Goal: Transaction & Acquisition: Book appointment/travel/reservation

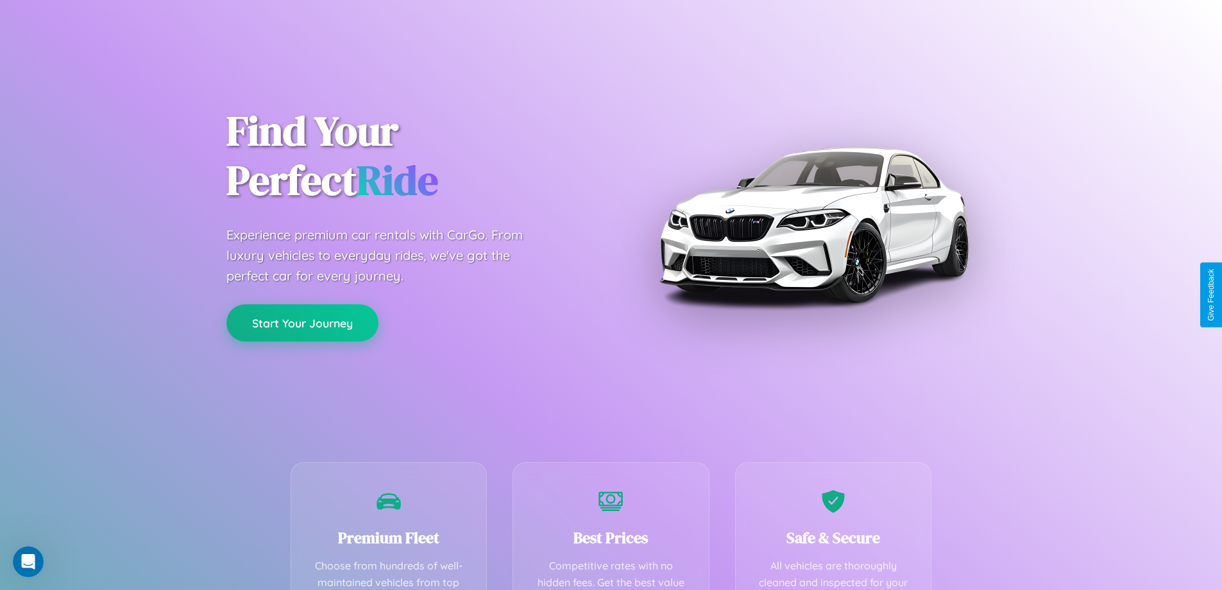
click at [302, 323] on button "Start Your Journey" at bounding box center [302, 322] width 152 height 37
click at [302, 322] on button "Start Your Journey" at bounding box center [302, 322] width 152 height 37
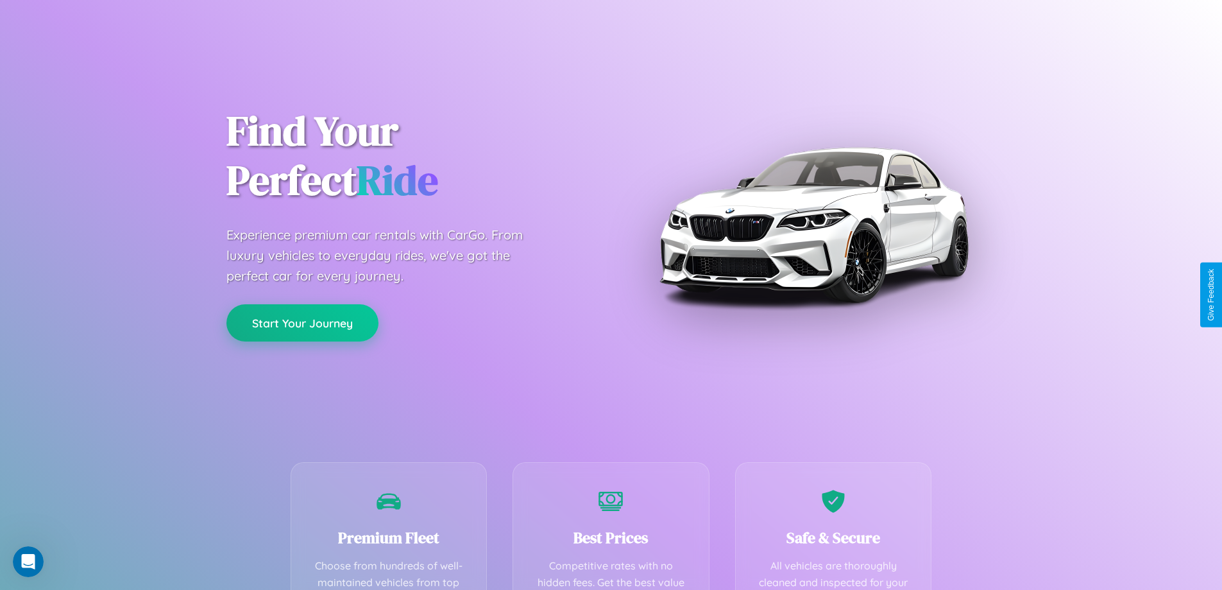
click at [302, 322] on button "Start Your Journey" at bounding box center [302, 322] width 152 height 37
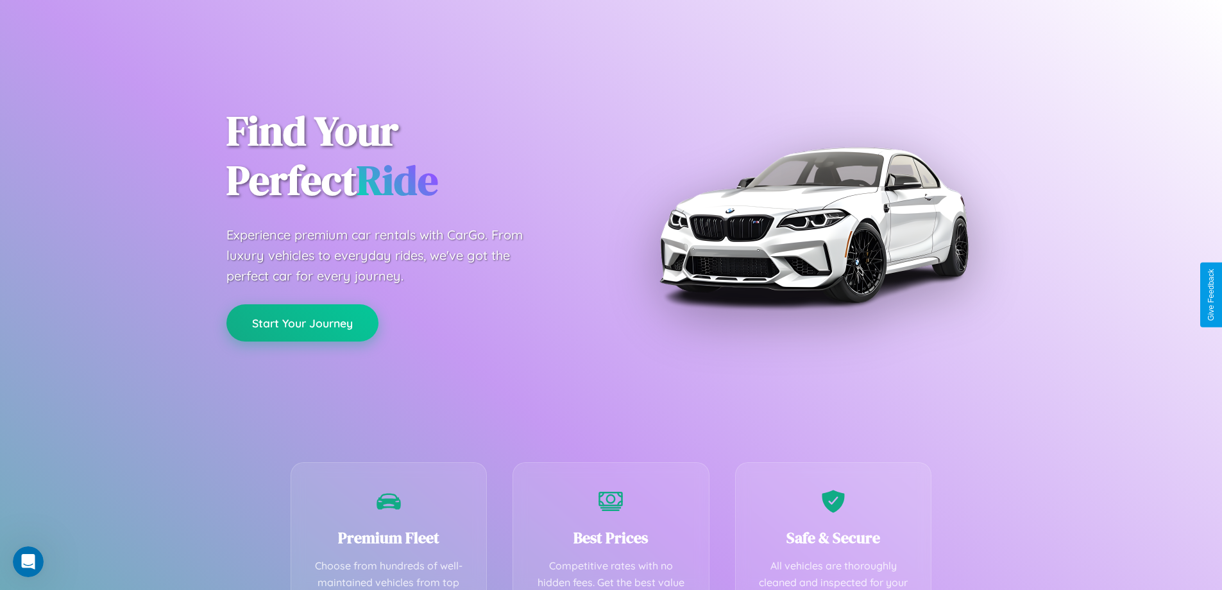
click at [302, 322] on button "Start Your Journey" at bounding box center [302, 322] width 152 height 37
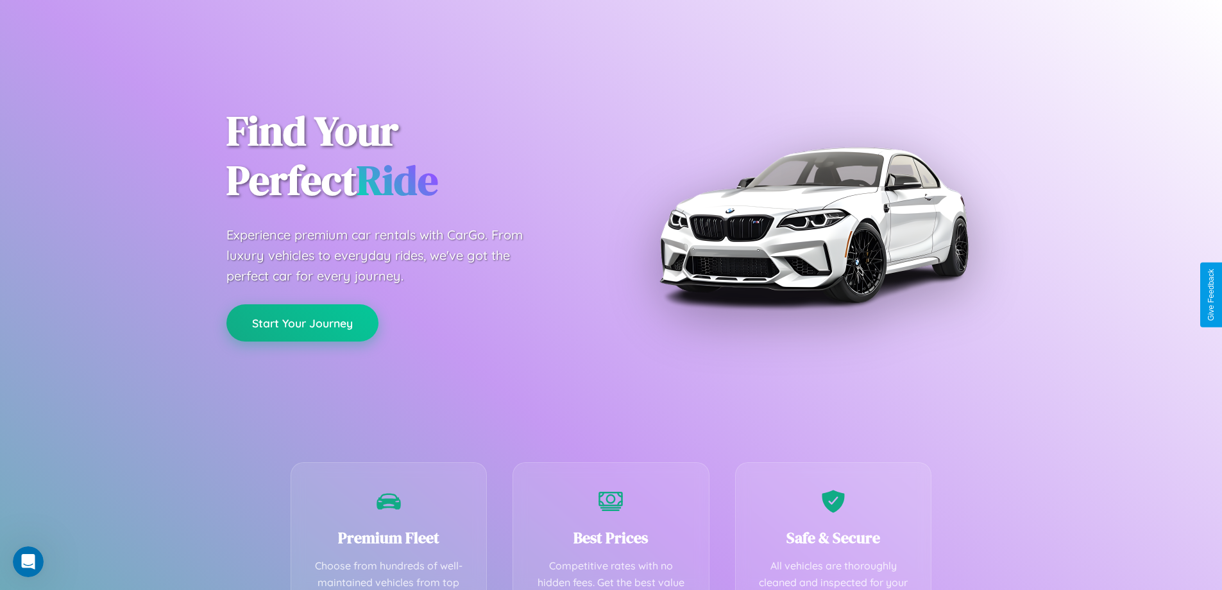
click at [302, 322] on button "Start Your Journey" at bounding box center [302, 322] width 152 height 37
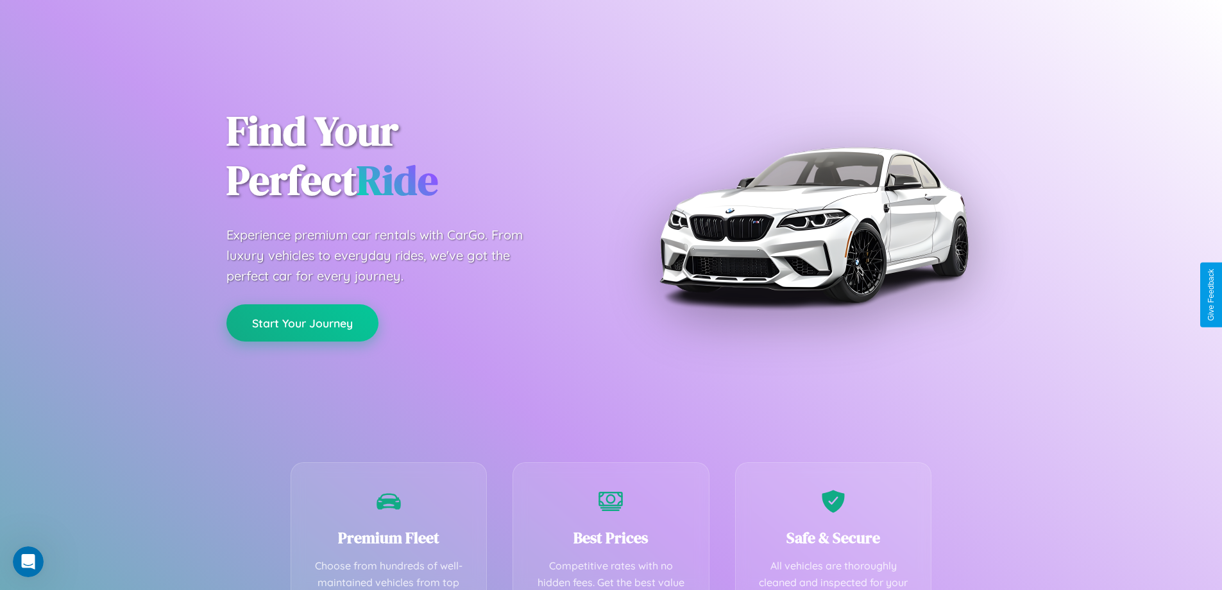
click at [302, 322] on button "Start Your Journey" at bounding box center [302, 322] width 152 height 37
